Goal: Task Accomplishment & Management: Use online tool/utility

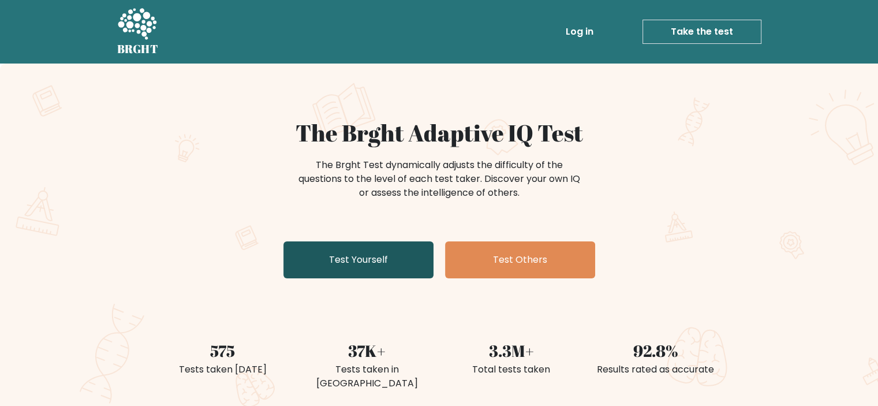
click at [340, 260] on link "Test Yourself" at bounding box center [359, 259] width 150 height 37
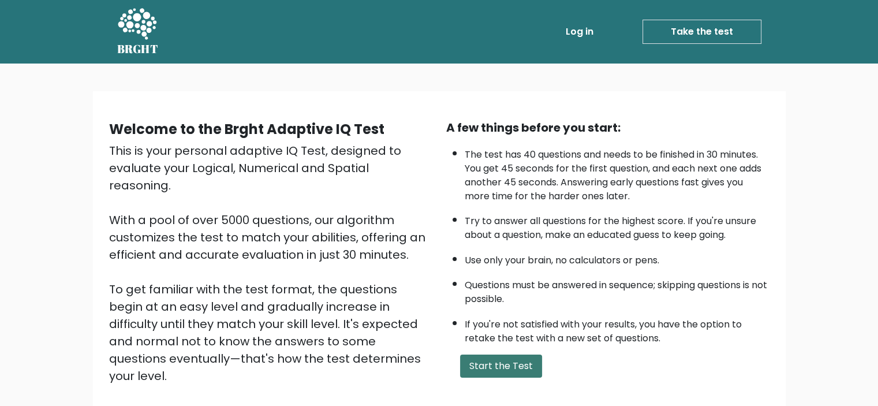
click at [506, 367] on button "Start the Test" at bounding box center [501, 366] width 82 height 23
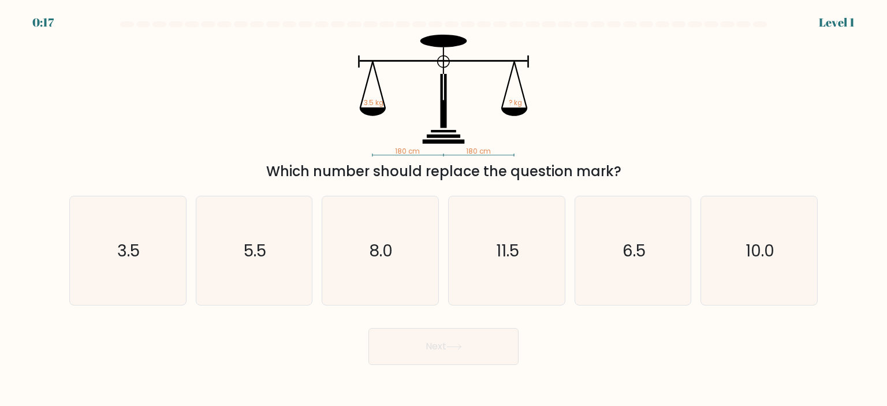
click at [427, 348] on button "Next" at bounding box center [443, 346] width 150 height 37
